Goal: Transaction & Acquisition: Book appointment/travel/reservation

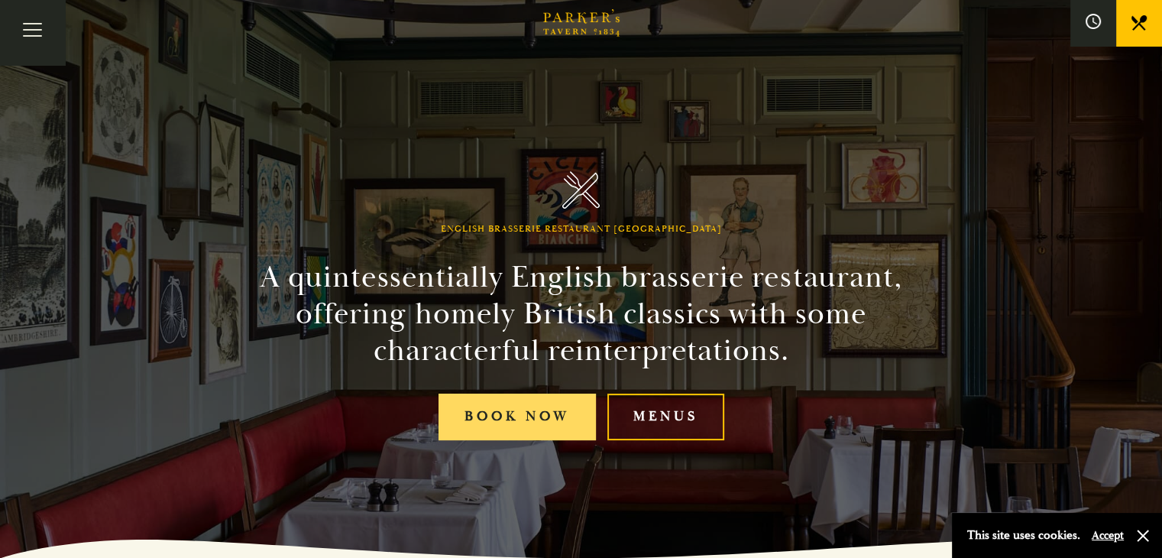
click at [527, 414] on link "Book Now" at bounding box center [517, 417] width 157 height 47
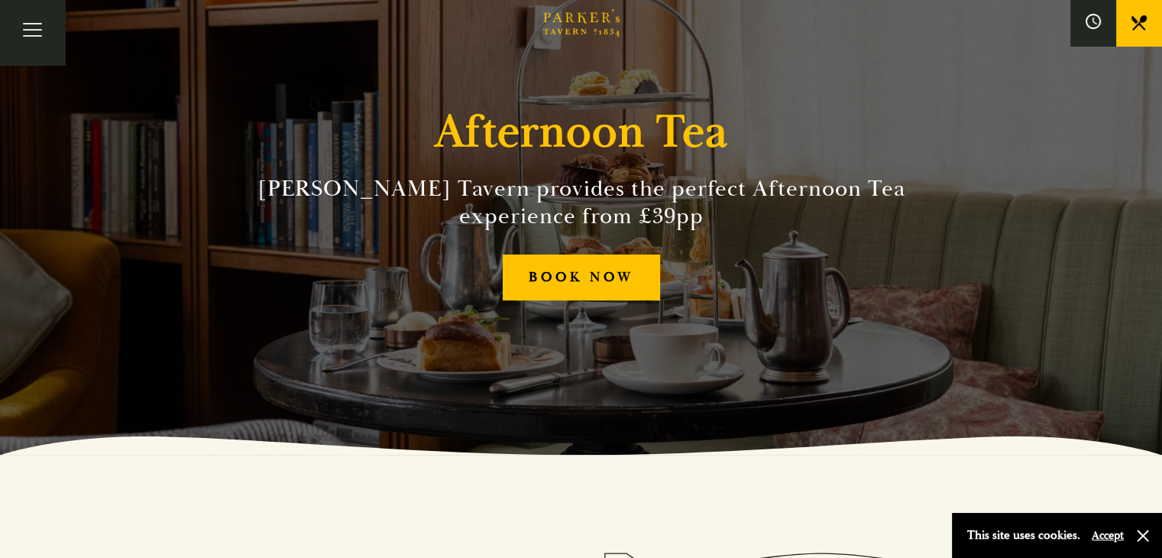
scroll to position [92, 0]
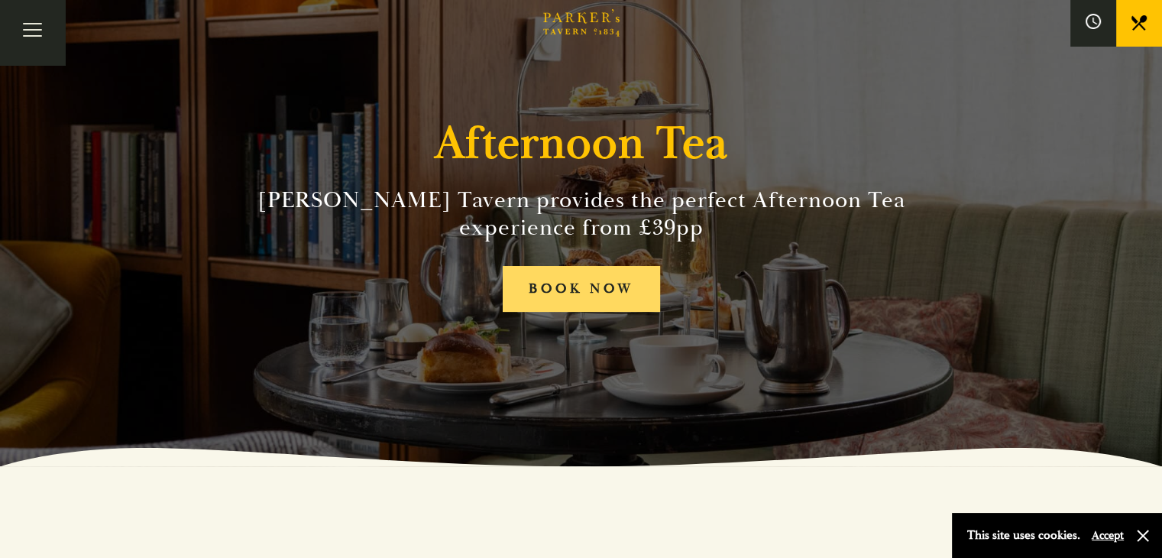
click at [579, 271] on link "BOOK NOW" at bounding box center [581, 289] width 157 height 47
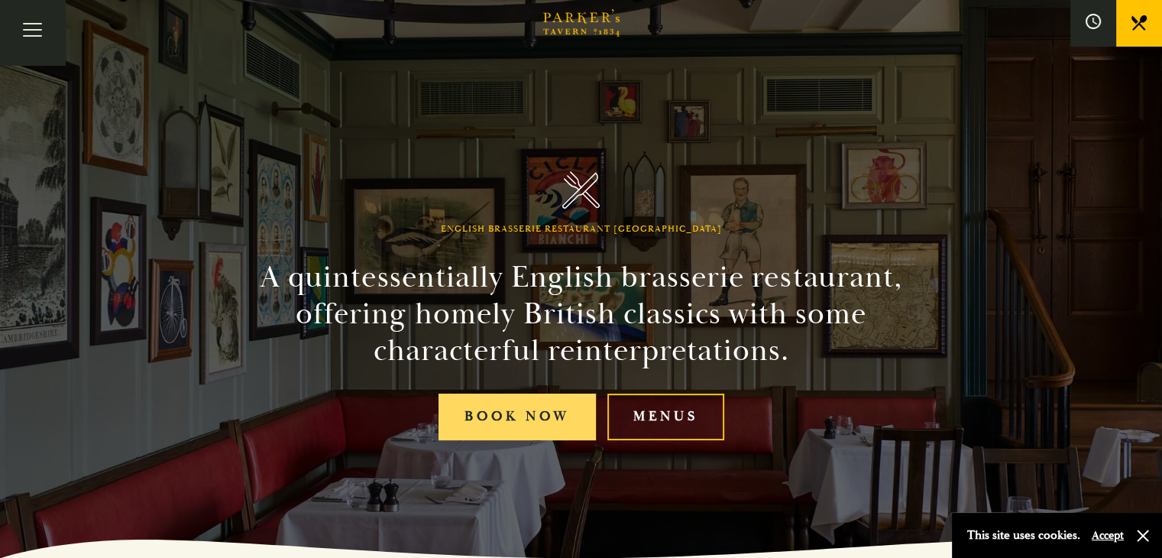
click at [510, 422] on link "Book Now" at bounding box center [517, 417] width 157 height 47
